Goal: Find specific page/section: Find specific page/section

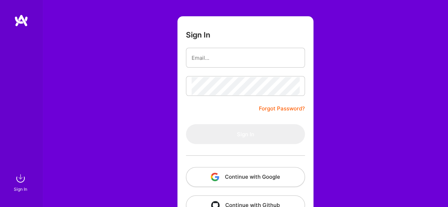
scroll to position [59, 0]
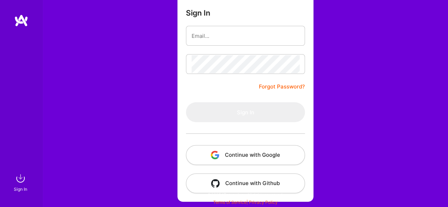
click at [237, 155] on button "Continue with Google" at bounding box center [245, 155] width 119 height 20
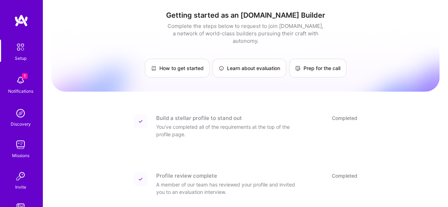
click at [19, 144] on img at bounding box center [20, 145] width 14 height 14
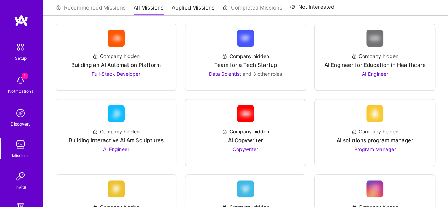
scroll to position [319, 0]
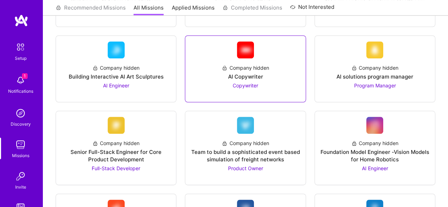
click at [233, 83] on span "Copywriter" at bounding box center [246, 86] width 26 height 6
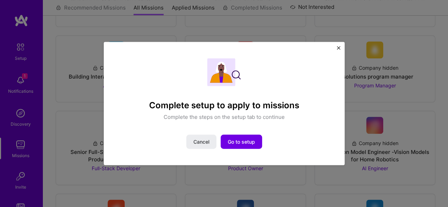
click at [338, 49] on img "Close" at bounding box center [339, 48] width 4 height 4
